Goal: Information Seeking & Learning: Find specific fact

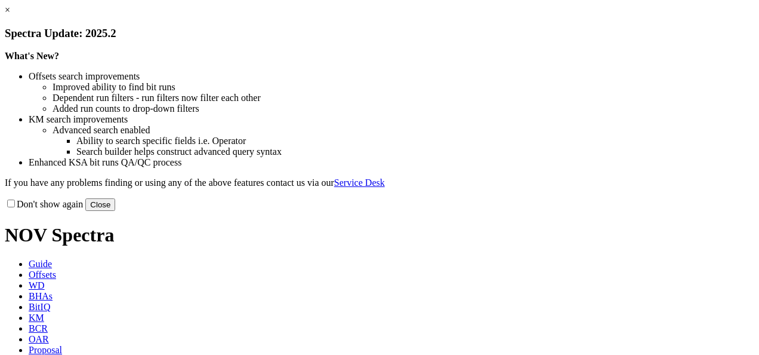
click at [115, 211] on button "Close" at bounding box center [100, 204] width 30 height 13
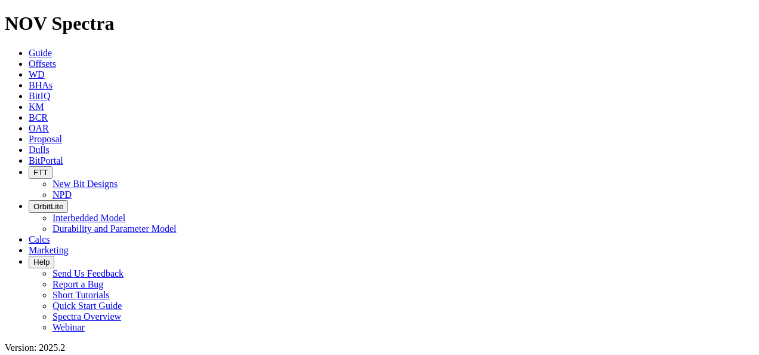
click at [44, 101] on span "KM" at bounding box center [37, 106] width 16 height 10
type input "Anderreamer"
